Goal: Information Seeking & Learning: Learn about a topic

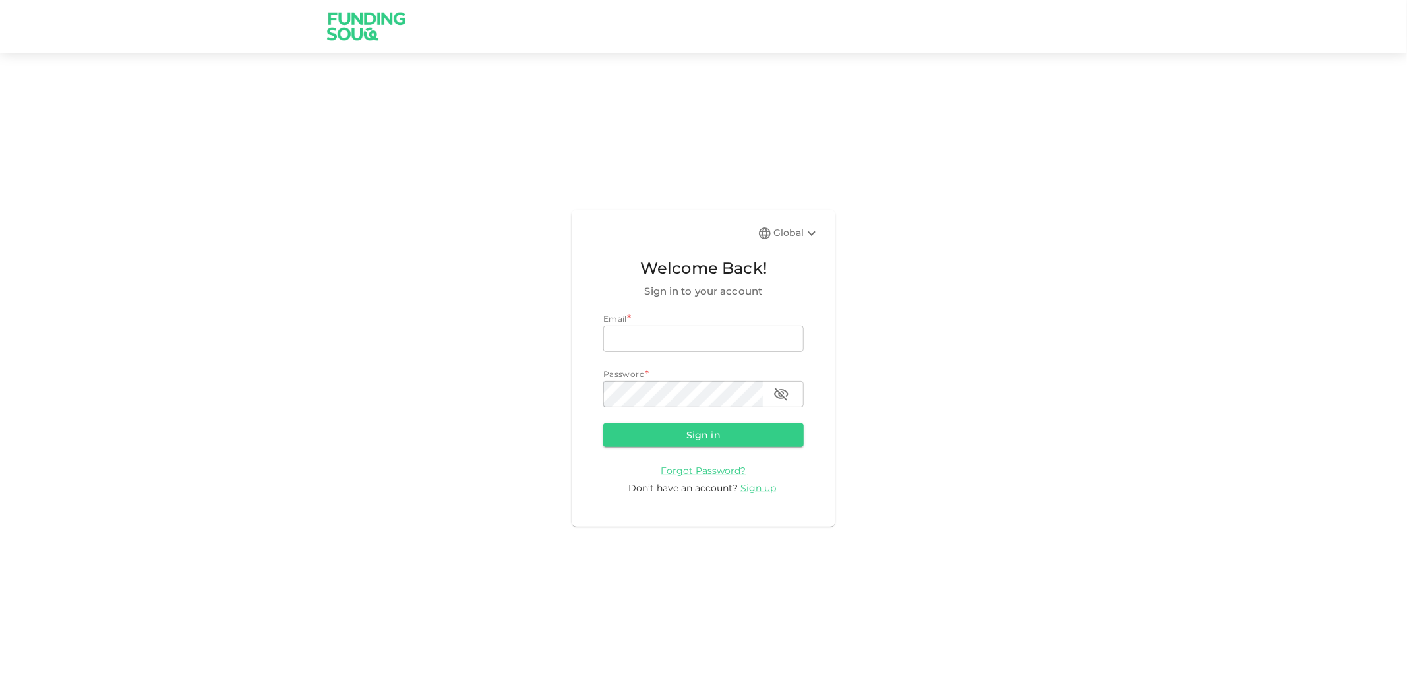
click at [624, 354] on div "Email * email email Password * password password" at bounding box center [703, 359] width 200 height 95
click at [645, 341] on input "email" at bounding box center [703, 339] width 200 height 26
type input "[EMAIL_ADDRESS][DOMAIN_NAME]"
click at [657, 431] on button "Sign in" at bounding box center [703, 435] width 200 height 24
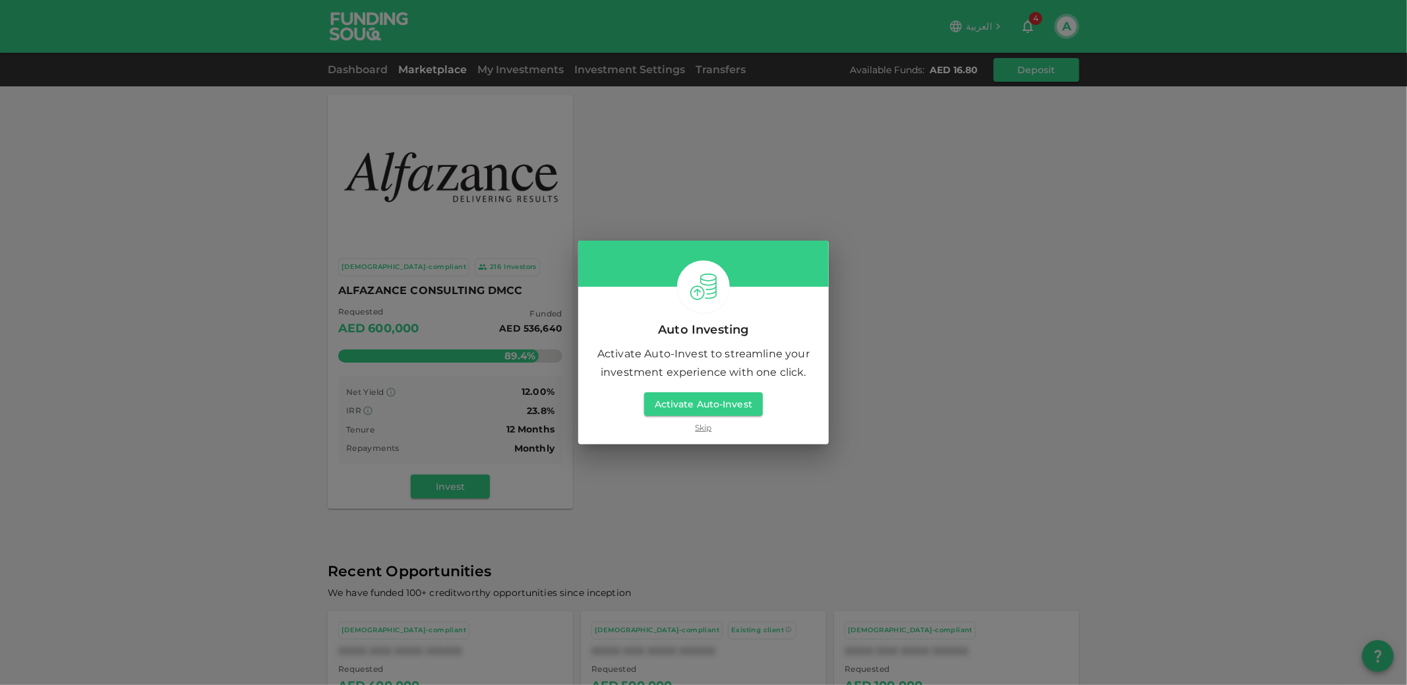
click at [684, 342] on div "Auto Investing Activate Auto-Invest to streamline your investment experience wi…" at bounding box center [703, 376] width 250 height 135
drag, startPoint x: 705, startPoint y: 430, endPoint x: 689, endPoint y: 428, distance: 16.0
click at [703, 430] on link "Skip" at bounding box center [703, 427] width 16 height 13
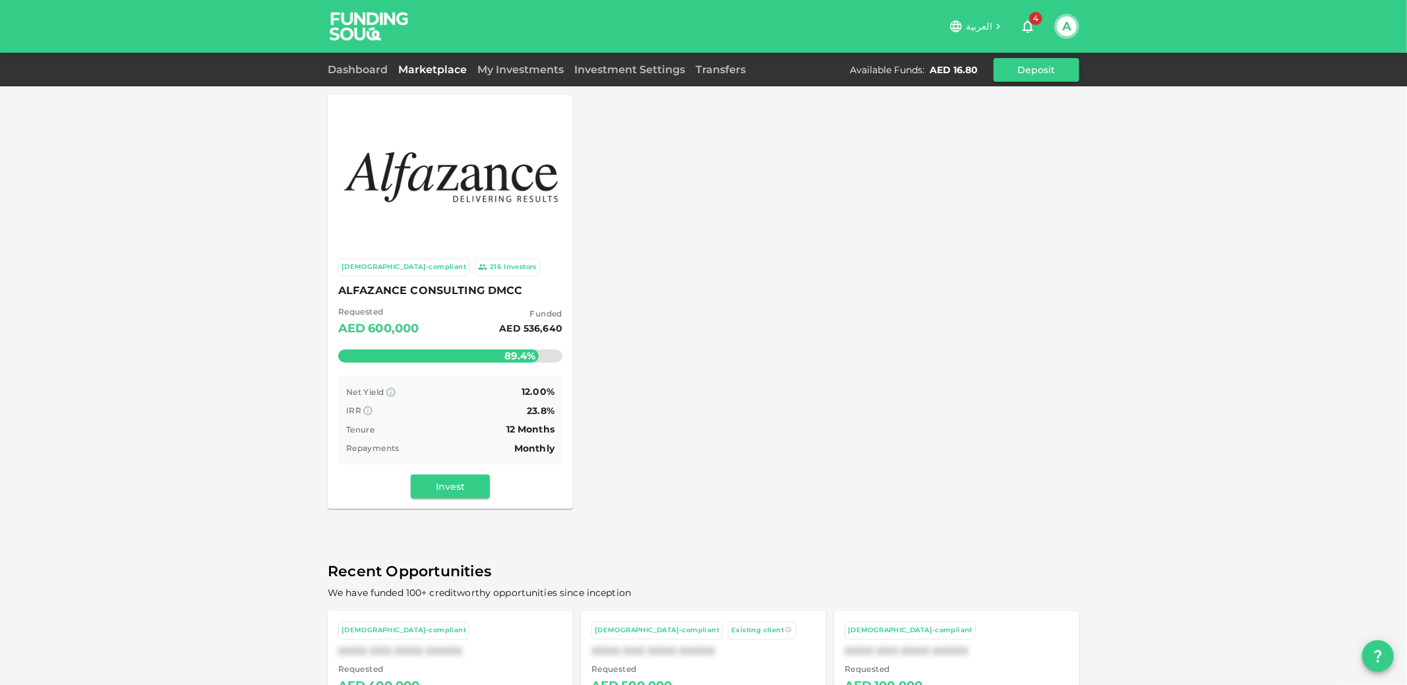
click at [433, 287] on span "ALFAZANCE CONSULTING DMCC" at bounding box center [450, 290] width 224 height 18
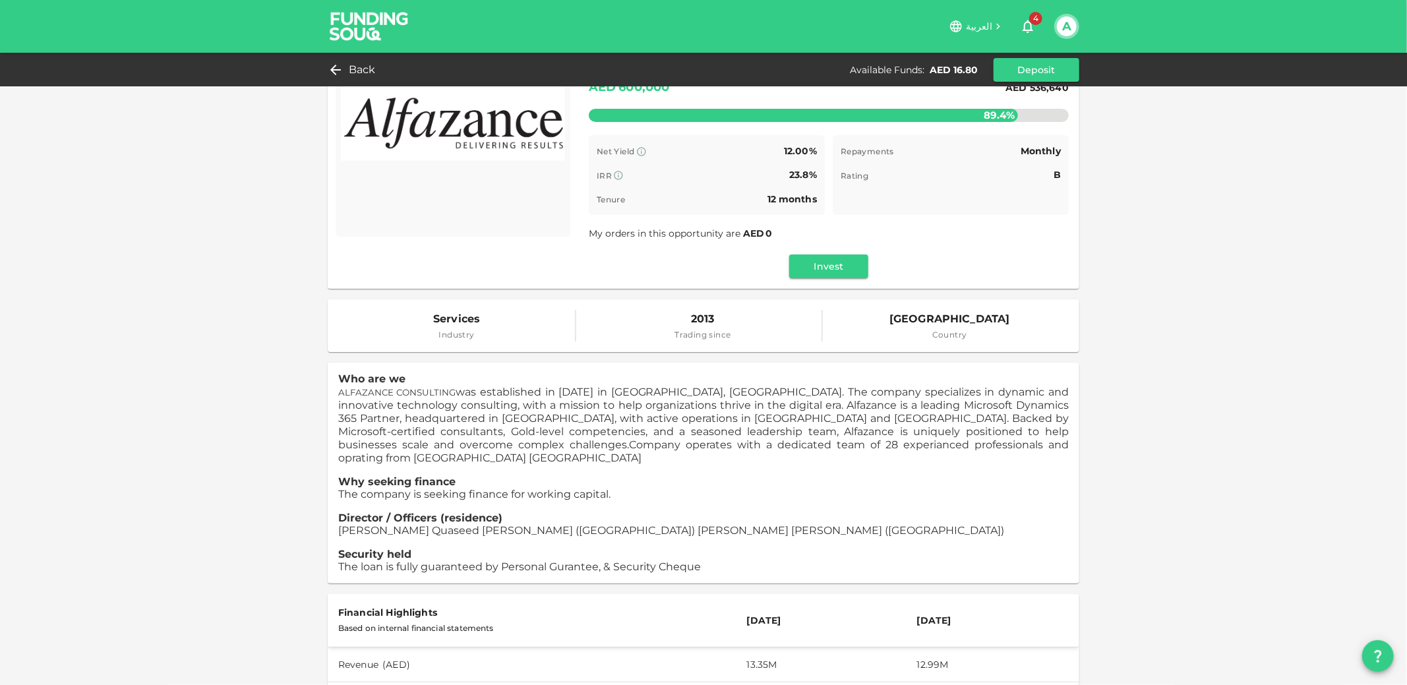
scroll to position [131, 0]
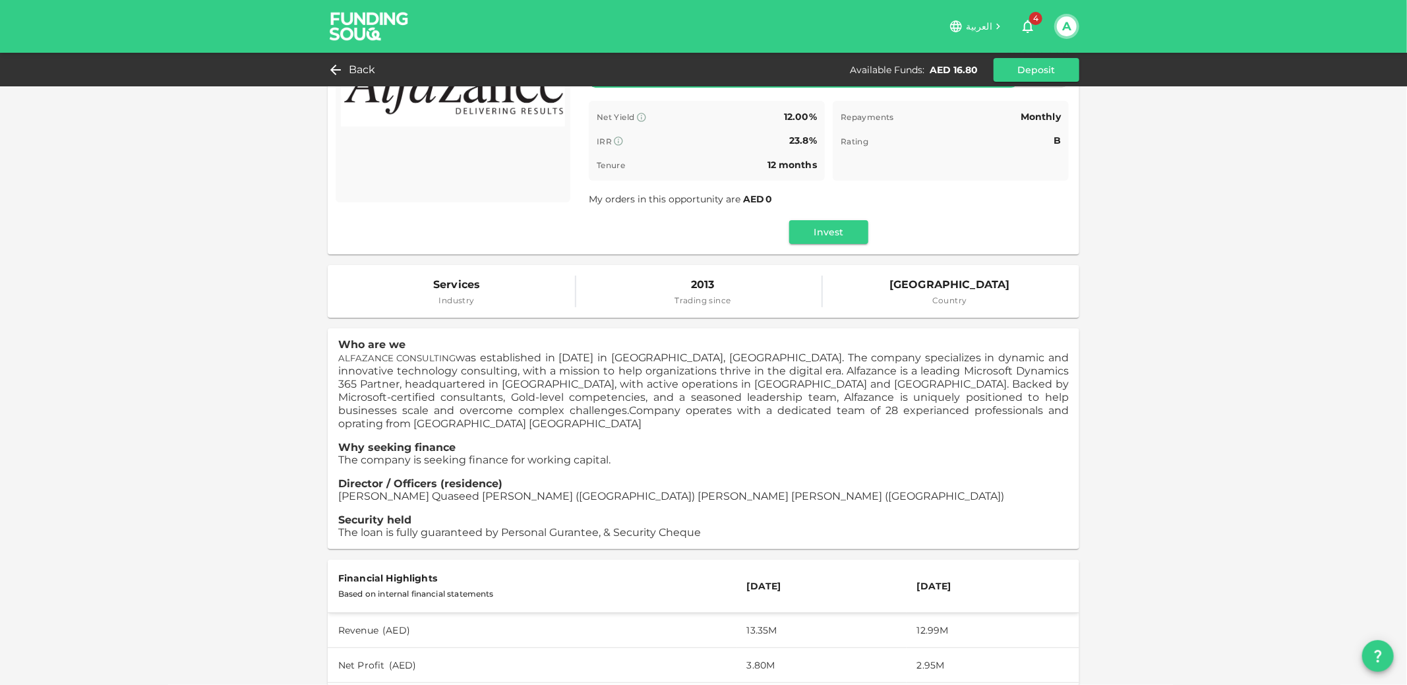
click at [363, 355] on span "ALFAZANCE CONSULTING" at bounding box center [397, 358] width 118 height 11
click at [531, 356] on span "ALFAZANCE CONSULTING was established in [DATE] in [GEOGRAPHIC_DATA], [GEOGRAPHI…" at bounding box center [703, 383] width 730 height 65
drag, startPoint x: 751, startPoint y: 359, endPoint x: 985, endPoint y: 359, distance: 234.0
click at [985, 359] on span "ALFAZANCE CONSULTING was established in [DATE] in [GEOGRAPHIC_DATA], [GEOGRAPHI…" at bounding box center [703, 383] width 730 height 65
drag, startPoint x: 337, startPoint y: 373, endPoint x: 673, endPoint y: 367, distance: 336.2
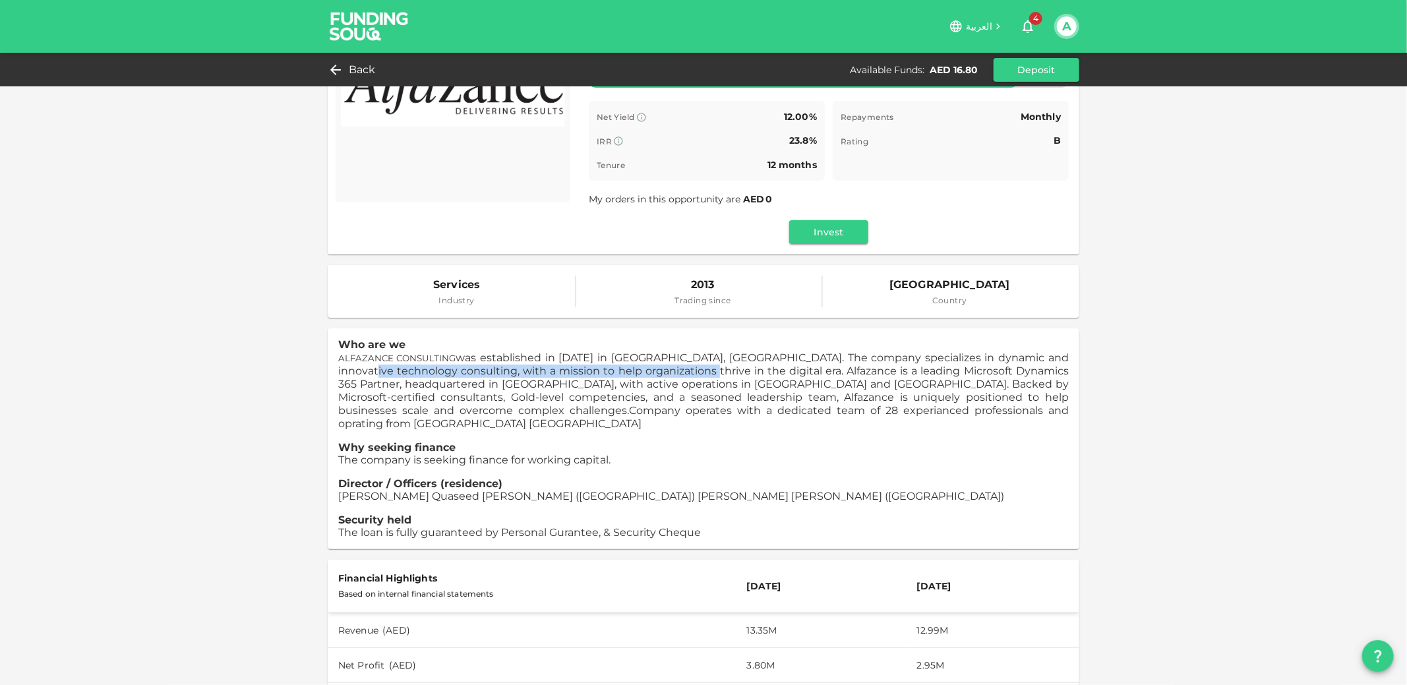
click at [670, 370] on span "ALFAZANCE CONSULTING was established in [DATE] in [GEOGRAPHIC_DATA], [GEOGRAPHI…" at bounding box center [703, 383] width 730 height 65
click at [684, 374] on span "ALFAZANCE CONSULTING was established in [DATE] in [GEOGRAPHIC_DATA], [GEOGRAPHI…" at bounding box center [703, 383] width 730 height 65
drag, startPoint x: 657, startPoint y: 370, endPoint x: 711, endPoint y: 373, distance: 54.2
click at [711, 373] on span "ALFAZANCE CONSULTING was established in [DATE] in [GEOGRAPHIC_DATA], [GEOGRAPHI…" at bounding box center [703, 383] width 730 height 65
click at [706, 380] on span "ALFAZANCE CONSULTING was established in [DATE] in [GEOGRAPHIC_DATA], [GEOGRAPHI…" at bounding box center [703, 383] width 730 height 65
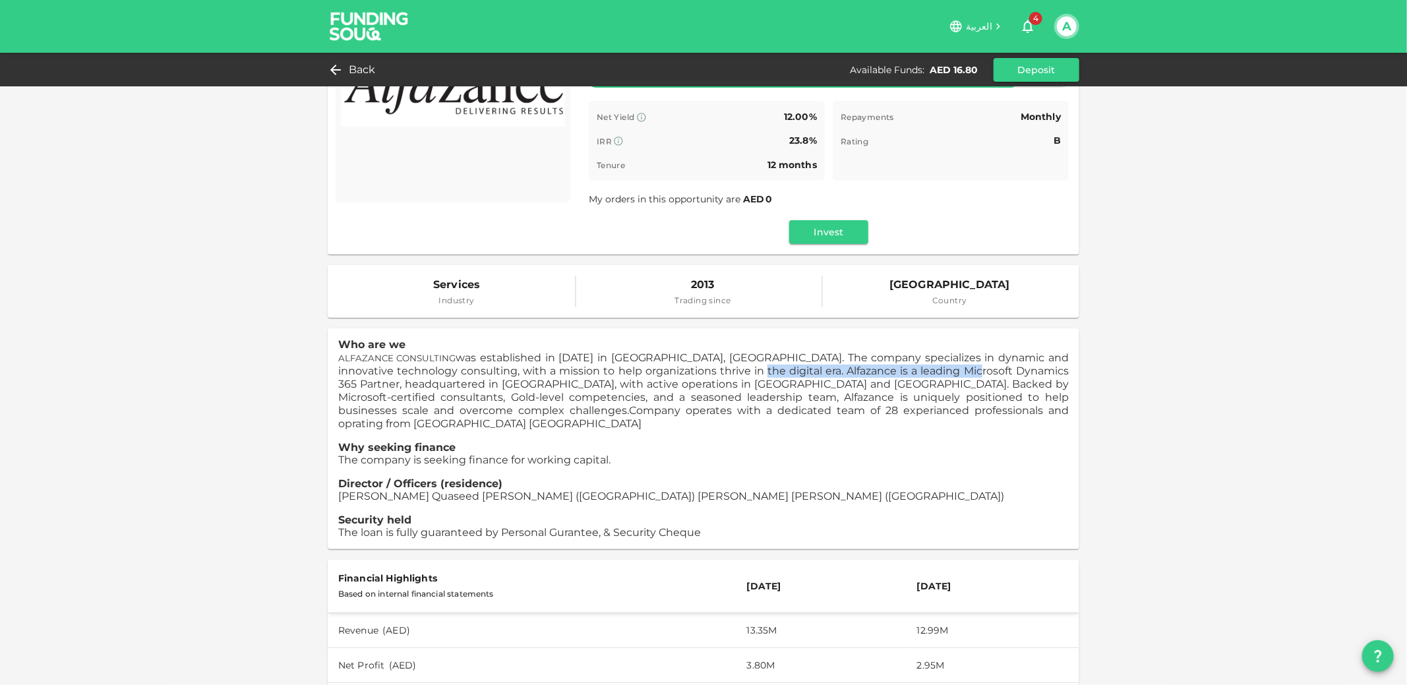
drag, startPoint x: 721, startPoint y: 374, endPoint x: 963, endPoint y: 372, distance: 241.9
click at [963, 372] on span "ALFAZANCE CONSULTING was established in [DATE] in [GEOGRAPHIC_DATA], [GEOGRAPHI…" at bounding box center [703, 383] width 730 height 65
drag, startPoint x: 990, startPoint y: 370, endPoint x: 1037, endPoint y: 374, distance: 46.9
click at [1041, 370] on span "ALFAZANCE CONSULTING was established in [DATE] in [GEOGRAPHIC_DATA], [GEOGRAPHI…" at bounding box center [703, 383] width 730 height 65
drag, startPoint x: 347, startPoint y: 384, endPoint x: 385, endPoint y: 386, distance: 37.7
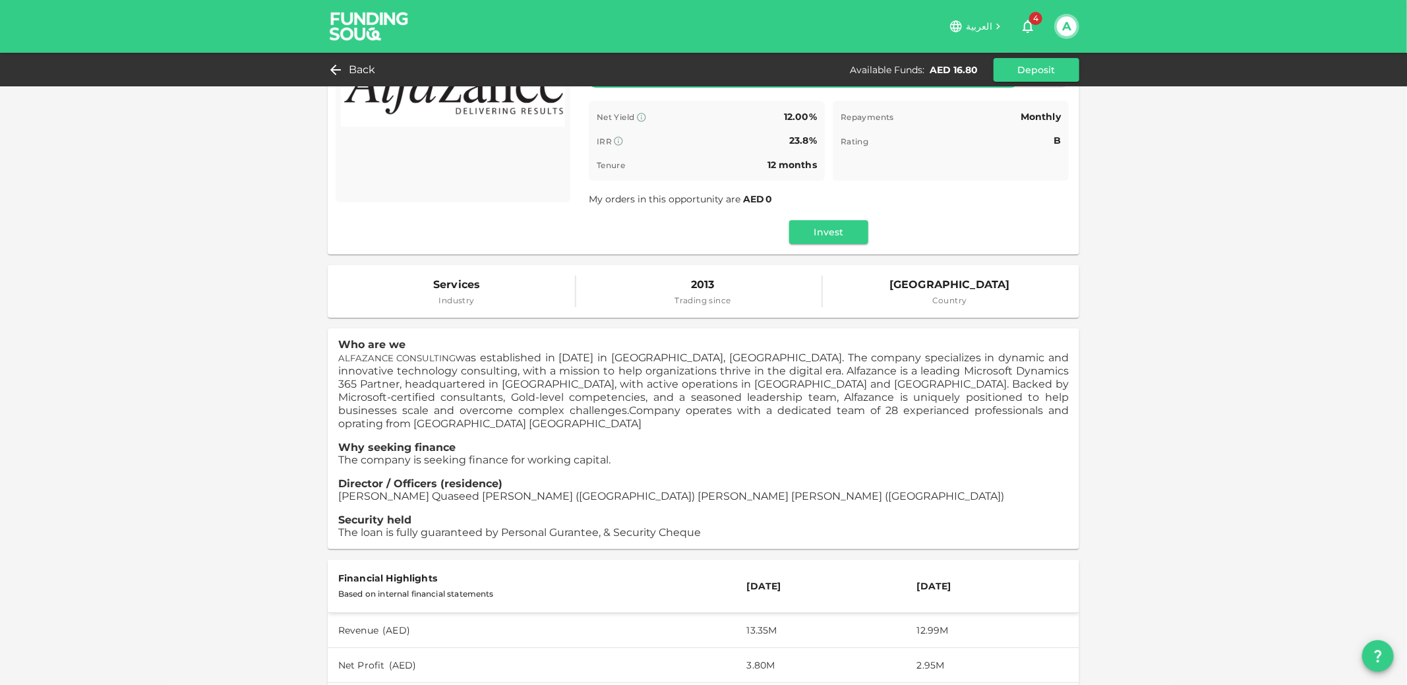
click at [349, 384] on span "ALFAZANCE CONSULTING was established in [DATE] in [GEOGRAPHIC_DATA], [GEOGRAPHI…" at bounding box center [703, 383] width 730 height 65
drag, startPoint x: 385, startPoint y: 386, endPoint x: 608, endPoint y: 386, distance: 222.8
click at [597, 385] on span "ALFAZANCE CONSULTING was established in [DATE] in [GEOGRAPHIC_DATA], [GEOGRAPHI…" at bounding box center [703, 383] width 730 height 65
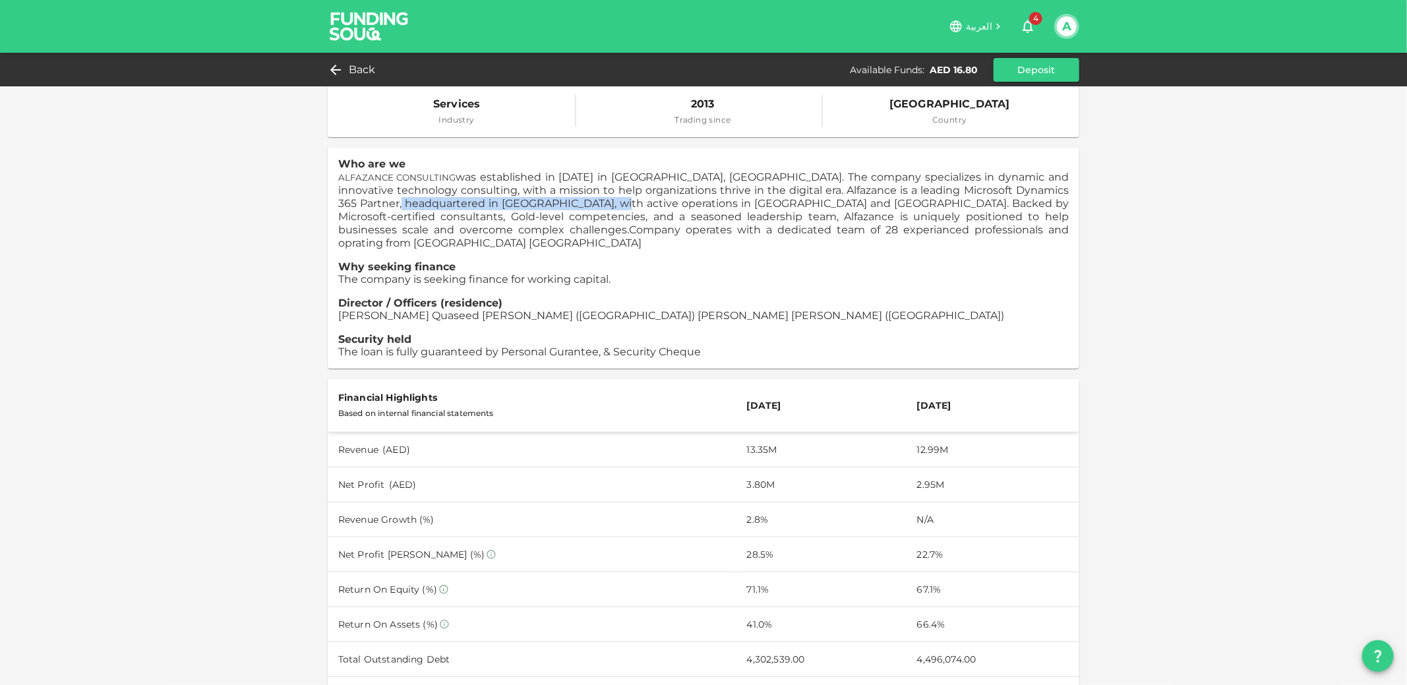
scroll to position [329, 0]
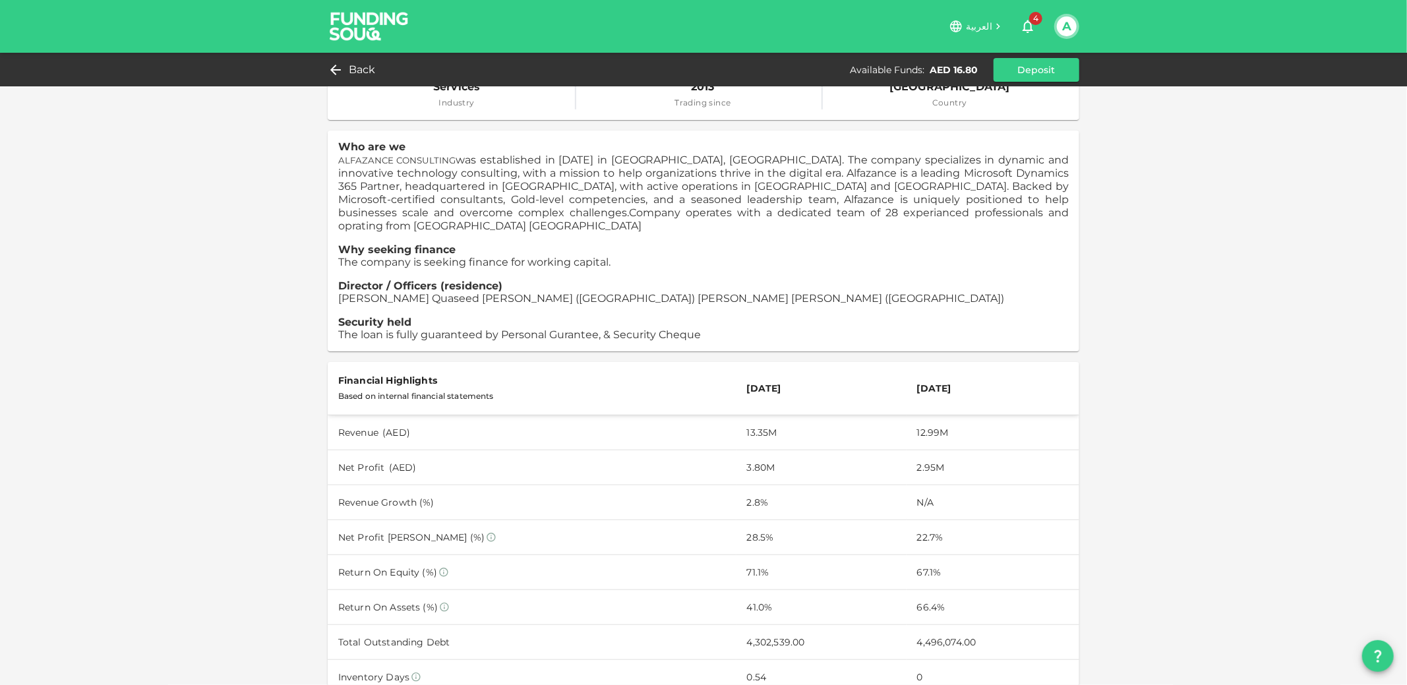
drag, startPoint x: 1026, startPoint y: 432, endPoint x: 1037, endPoint y: 434, distance: 10.7
click at [1027, 432] on td "12.99M" at bounding box center [992, 432] width 173 height 35
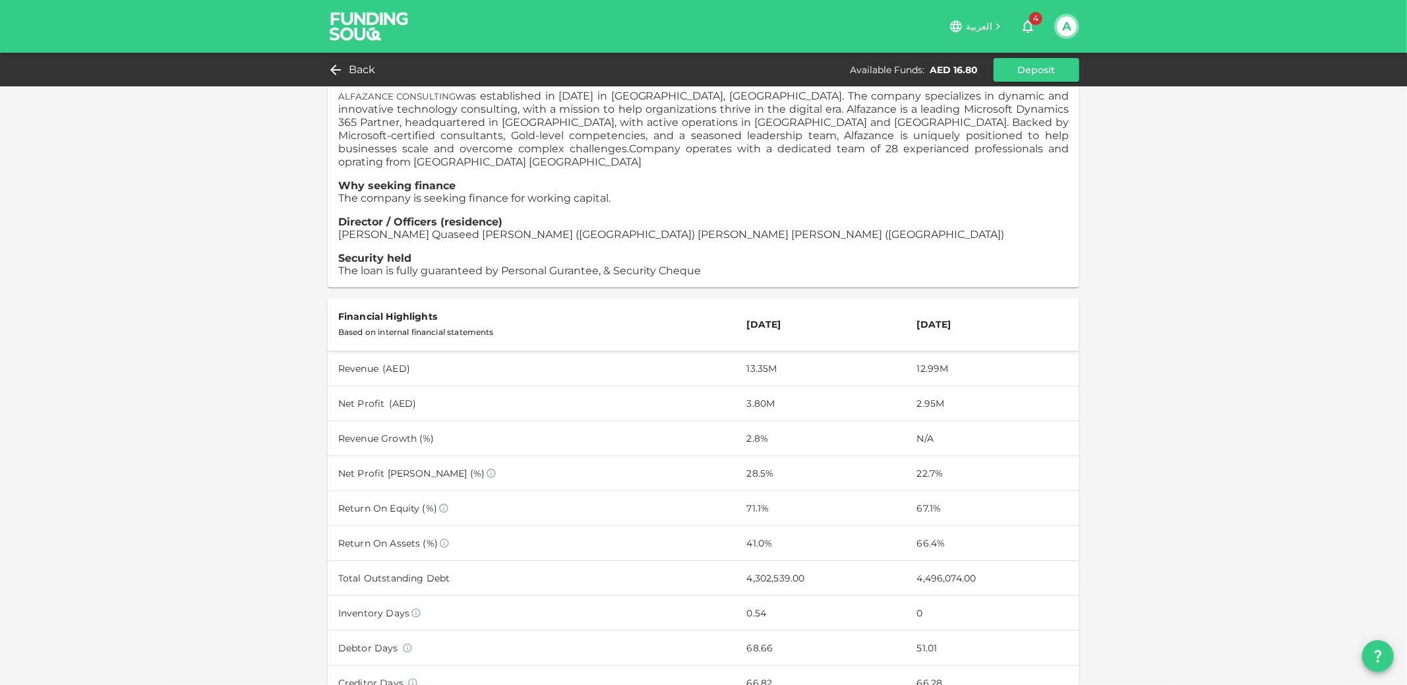
scroll to position [461, 0]
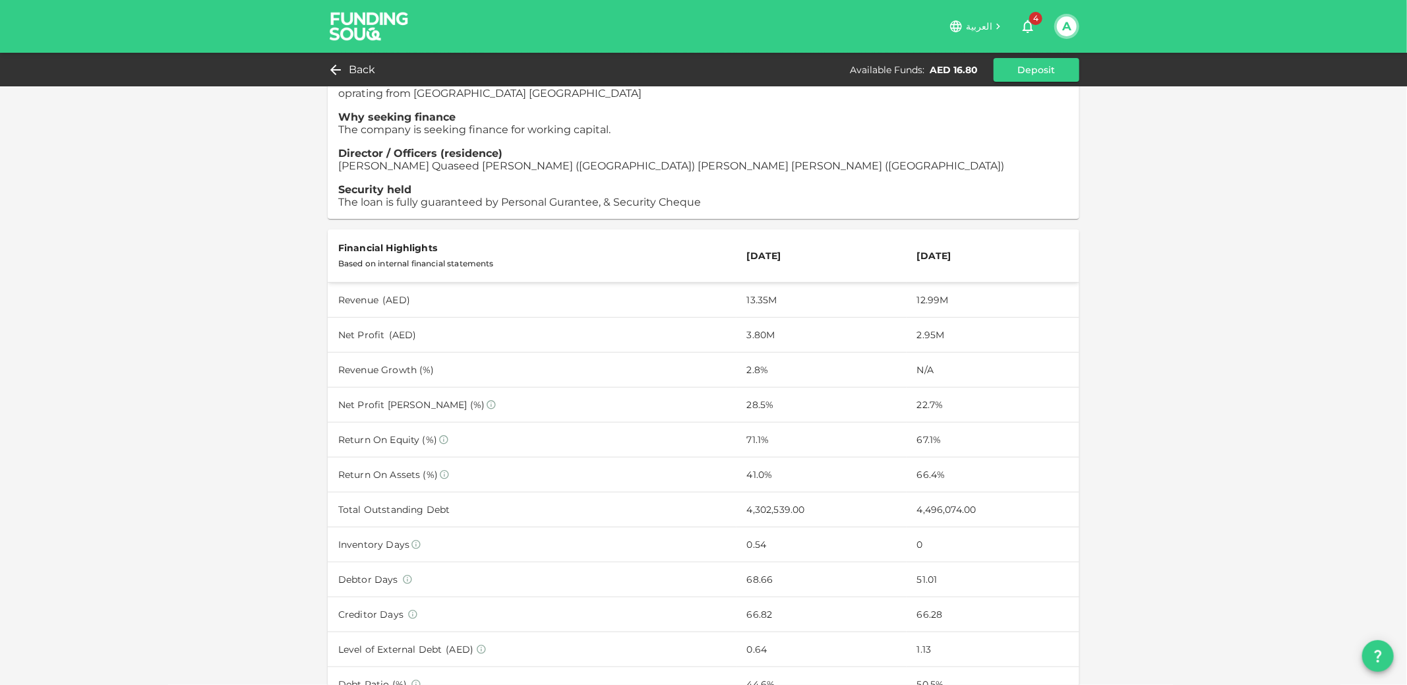
click at [736, 325] on td "3.80M" at bounding box center [821, 334] width 170 height 35
click at [736, 324] on td "3.80M" at bounding box center [821, 334] width 170 height 35
click at [753, 323] on td "3.80M" at bounding box center [821, 334] width 170 height 35
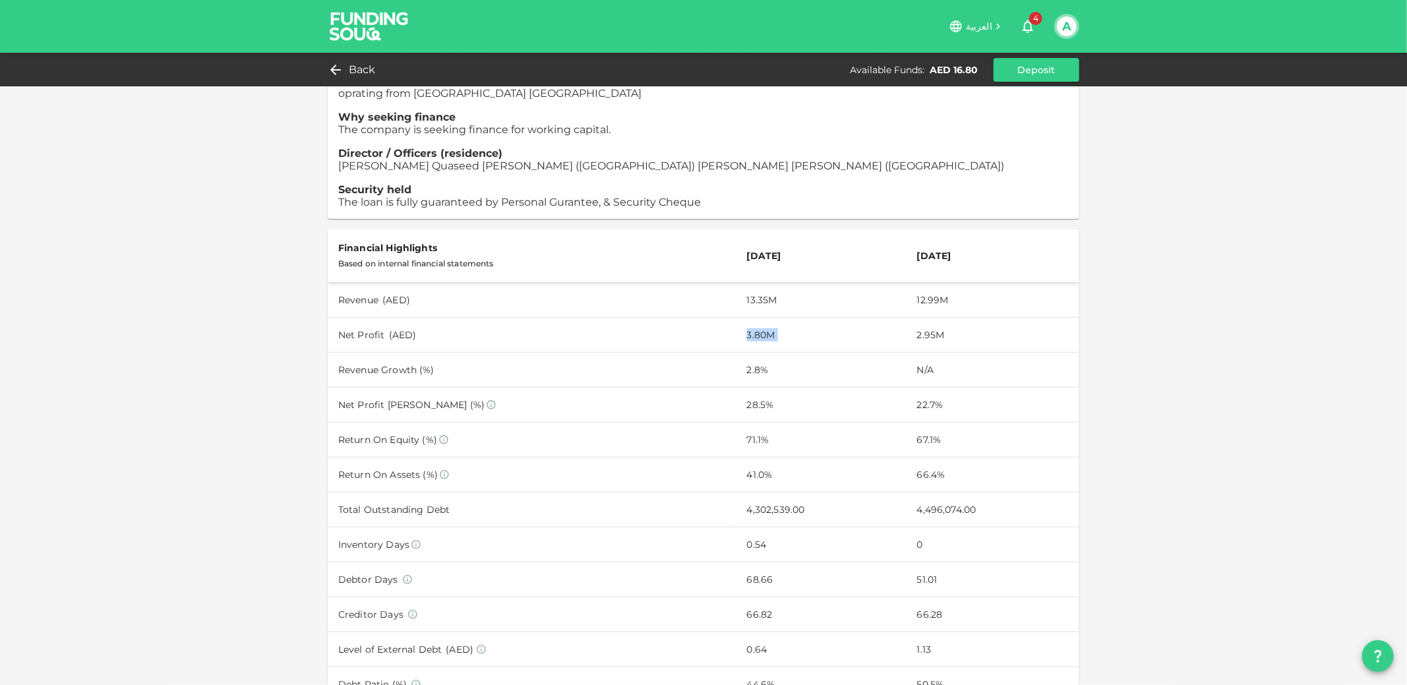
click at [819, 370] on td "2.8%" at bounding box center [821, 369] width 170 height 35
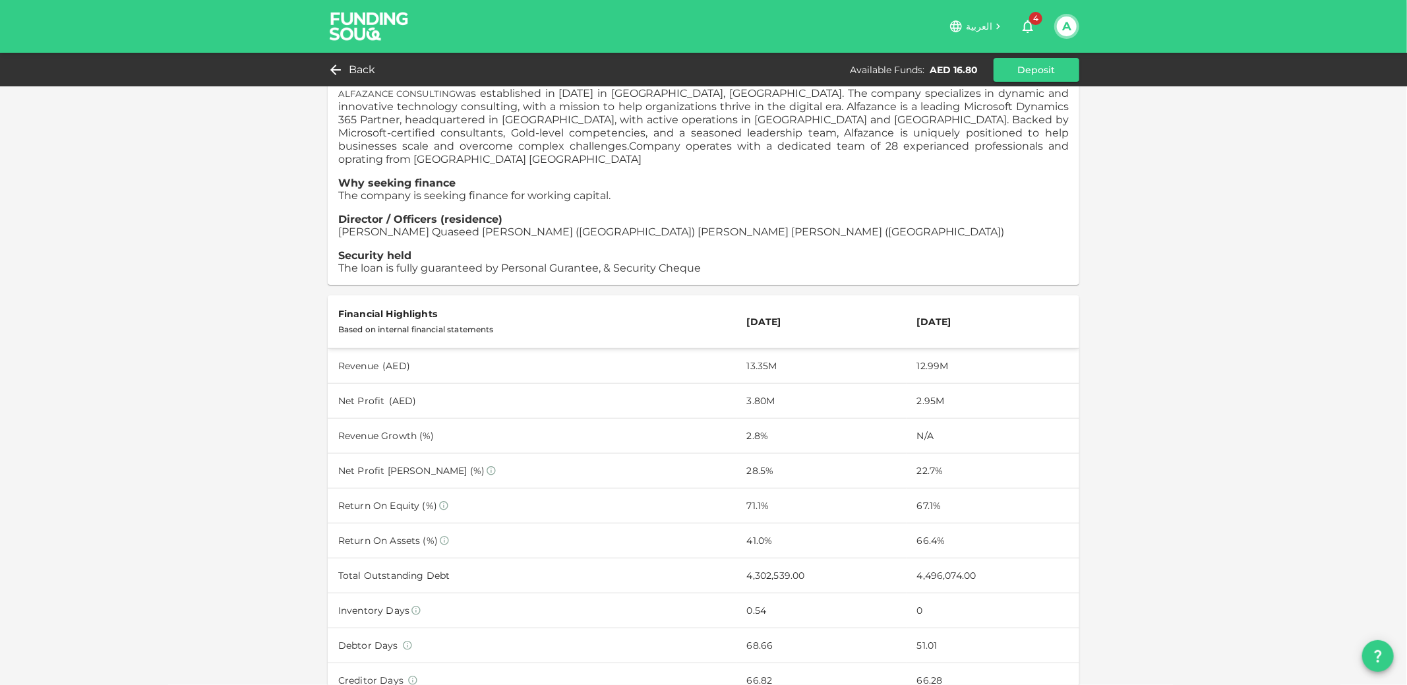
scroll to position [65, 0]
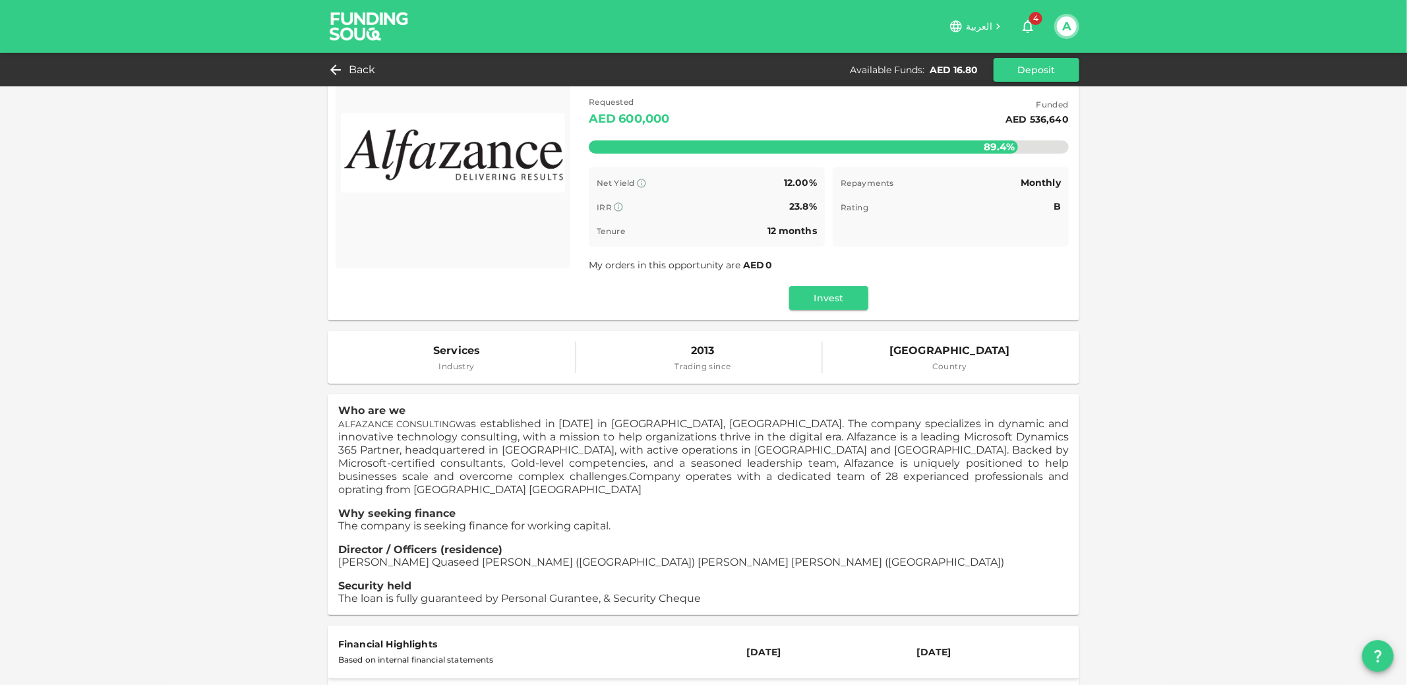
click at [1053, 204] on span "B" at bounding box center [1056, 206] width 7 height 12
click at [1107, 225] on div "Sharia-compliant 216 Investors 0 d : 13 h : 46 m 20 ALFAZANCE CONSULTING DMCC R…" at bounding box center [703, 686] width 1407 height 1503
